Goal: Transaction & Acquisition: Purchase product/service

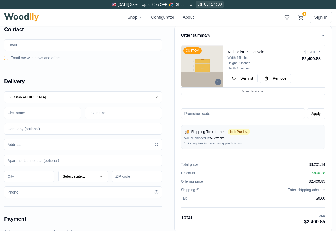
click at [60, 111] on input at bounding box center [42, 113] width 77 height 12
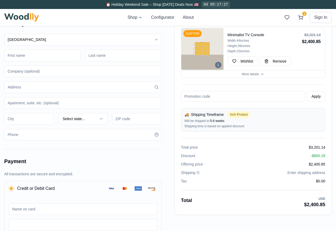
scroll to position [57, 0]
click at [45, 88] on input at bounding box center [83, 88] width 158 height 12
type input "[STREET_ADDRESS]"
type input "[EMAIL_ADDRESS][DOMAIN_NAME]"
type input "[PERSON_NAME]"
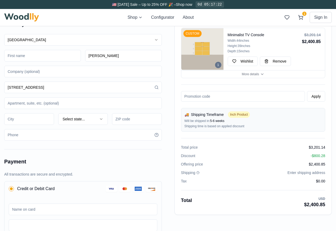
type input "Unit C"
type input "[GEOGRAPHIC_DATA]"
type input "44102"
type input "4405701713"
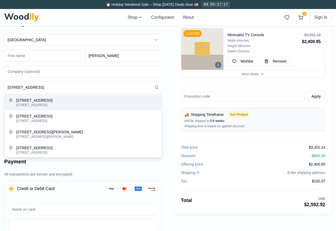
click at [50, 105] on div "[STREET_ADDRESS]" at bounding box center [86, 105] width 141 height 4
type input "[STREET_ADDRESS]"
type input "[GEOGRAPHIC_DATA]"
type input "23226"
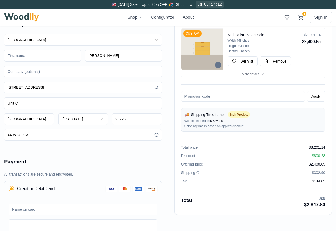
click at [47, 120] on input "[GEOGRAPHIC_DATA]" at bounding box center [29, 119] width 50 height 12
type input "[GEOGRAPHIC_DATA]"
type input "[STREET_ADDRESS]"
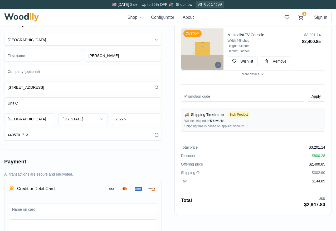
type input "44102"
click at [79, 120] on button "[US_STATE]" at bounding box center [83, 119] width 50 height 12
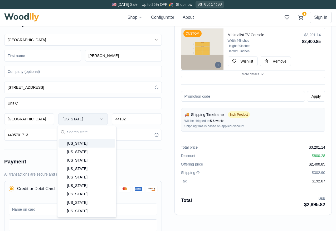
click at [79, 120] on button "[US_STATE]" at bounding box center [83, 119] width 50 height 12
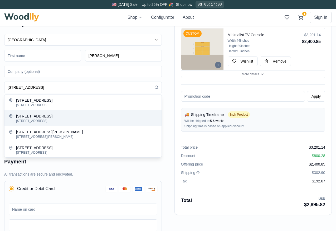
click at [79, 120] on div "[STREET_ADDRESS]" at bounding box center [86, 121] width 141 height 4
type input "[STREET_ADDRESS]"
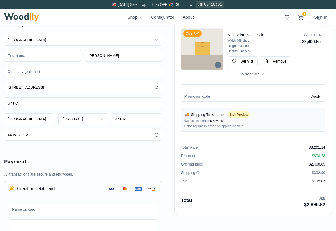
click at [98, 134] on input "4405701713" at bounding box center [83, 135] width 158 height 12
click at [82, 99] on input "Unit C" at bounding box center [83, 103] width 158 height 12
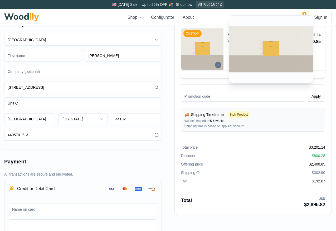
click at [201, 46] on img at bounding box center [203, 49] width 42 height 42
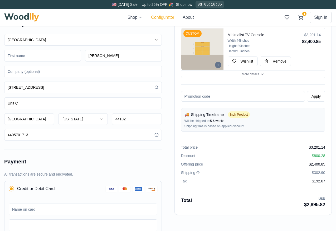
click at [160, 19] on button "Configurator" at bounding box center [162, 17] width 23 height 6
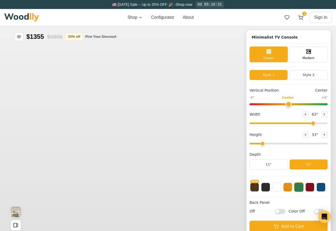
type input "63"
type input "2"
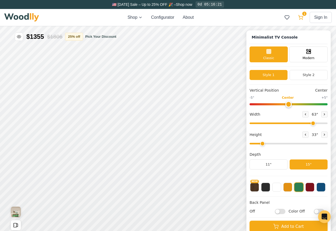
click at [299, 16] on icon at bounding box center [300, 17] width 5 height 5
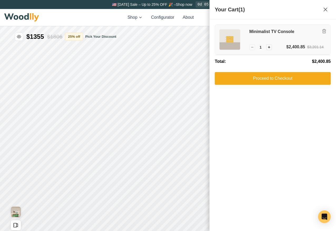
click at [234, 42] on img at bounding box center [230, 39] width 21 height 21
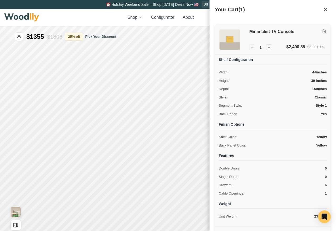
click at [275, 30] on h3 "Minimalist TV Console" at bounding box center [287, 32] width 74 height 6
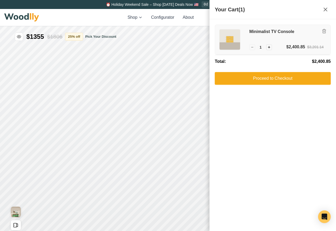
click at [286, 47] on div "− 1 + $2,400.85 $3,201.14" at bounding box center [287, 47] width 74 height 6
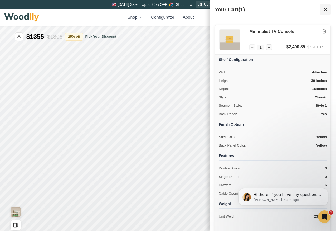
click at [323, 8] on icon at bounding box center [326, 9] width 6 height 6
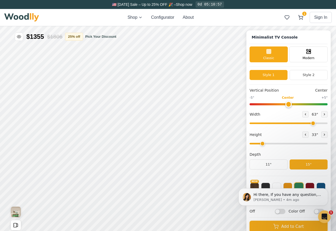
scroll to position [2, 0]
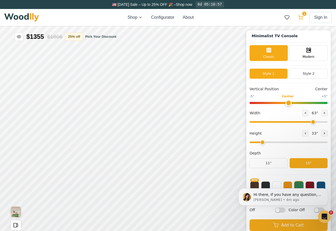
click at [302, 15] on icon at bounding box center [300, 17] width 5 height 5
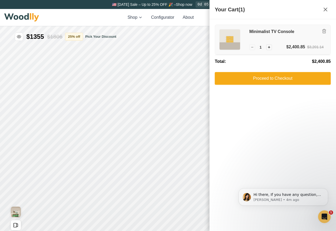
click at [226, 41] on img at bounding box center [230, 39] width 21 height 21
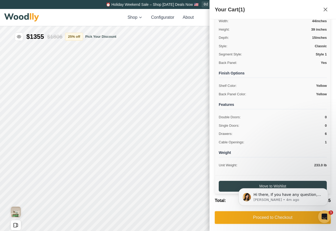
scroll to position [0, 0]
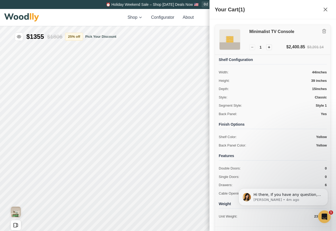
click at [227, 38] on img at bounding box center [230, 39] width 21 height 21
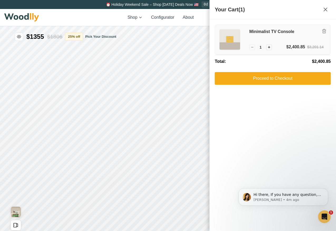
click at [227, 38] on img at bounding box center [230, 39] width 21 height 21
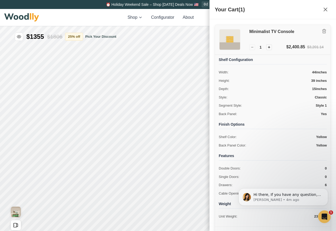
click at [227, 38] on img at bounding box center [230, 39] width 21 height 21
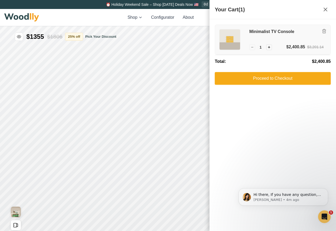
click at [227, 38] on img at bounding box center [230, 39] width 21 height 21
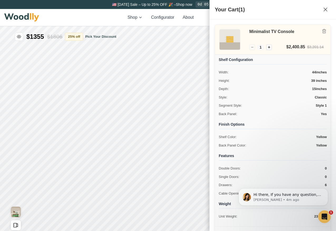
click at [245, 60] on h4 "Shelf Configuration" at bounding box center [273, 60] width 108 height 7
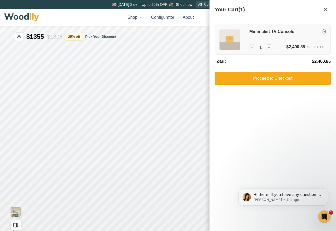
click at [288, 48] on div "$2,400.85" at bounding box center [296, 47] width 19 height 6
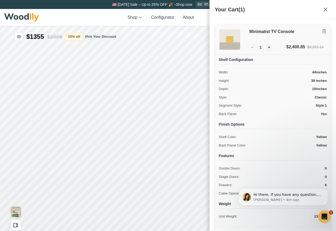
click at [276, 33] on h3 "Minimalist TV Console" at bounding box center [287, 32] width 74 height 6
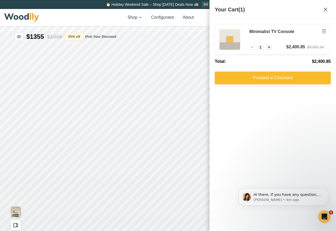
click at [264, 76] on button "Proceed to Checkout" at bounding box center [273, 78] width 116 height 13
